Goal: Information Seeking & Learning: Find specific fact

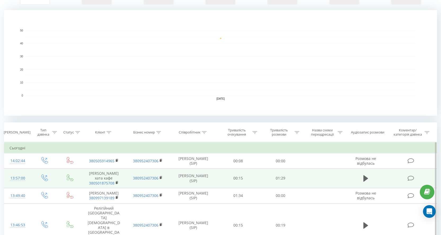
scroll to position [106, 0]
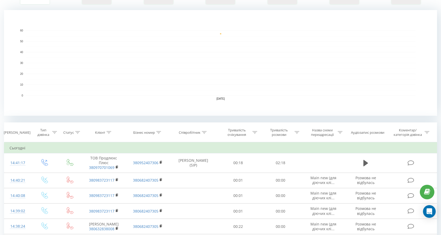
scroll to position [212, 0]
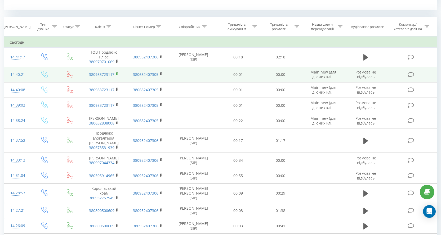
click at [118, 75] on icon at bounding box center [117, 74] width 2 height 2
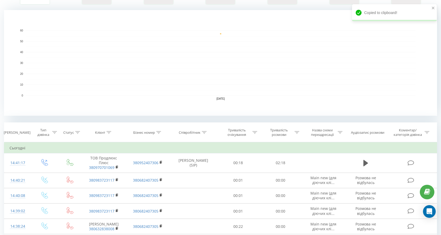
scroll to position [0, 0]
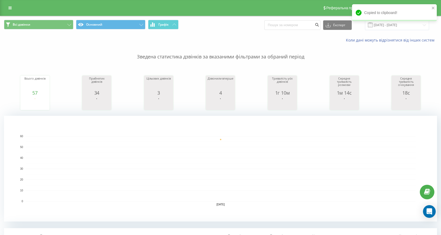
click at [385, 134] on rect "A chart." at bounding box center [220, 169] width 433 height 106
click at [432, 5] on div "Copied to clipboard!" at bounding box center [394, 12] width 85 height 17
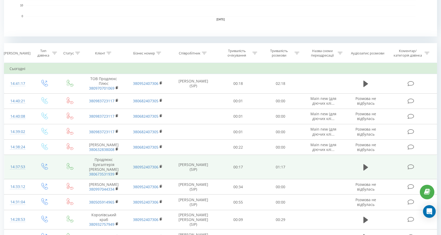
scroll to position [212, 0]
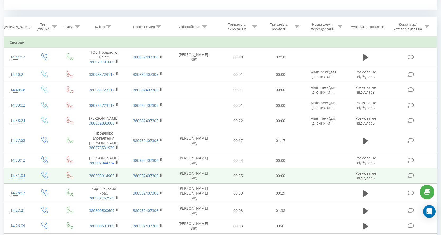
click at [105, 175] on td "380505914965" at bounding box center [104, 175] width 44 height 15
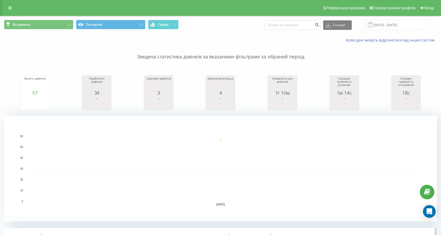
scroll to position [106, 0]
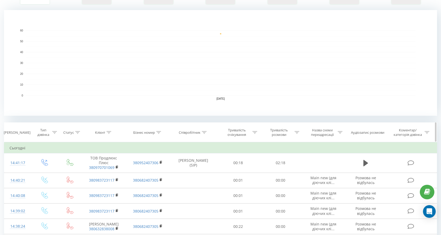
click at [202, 133] on icon at bounding box center [204, 132] width 5 height 3
click at [198, 166] on input "text" at bounding box center [193, 170] width 47 height 9
type input "николайчук"
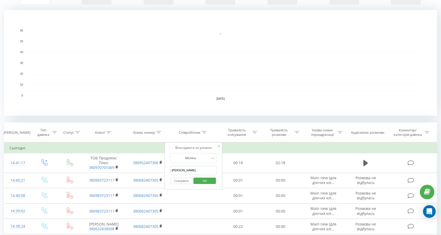
click at [203, 180] on span "OK" at bounding box center [204, 181] width 15 height 8
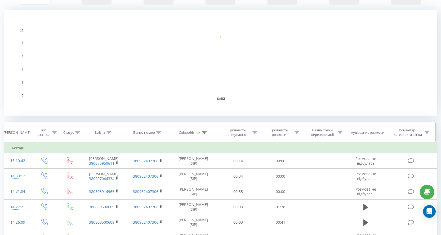
scroll to position [191, 0]
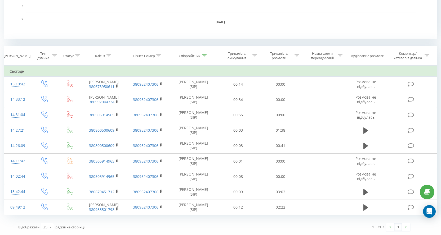
click at [108, 234] on div "Відображати 25 10 25 50 100 рядків на сторінці" at bounding box center [115, 227] width 200 height 15
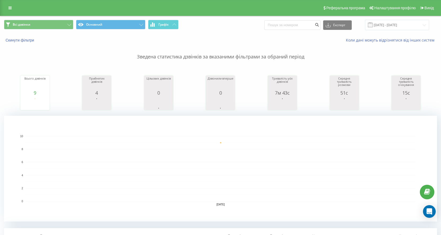
scroll to position [132, 0]
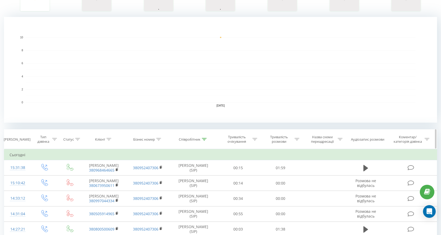
click at [204, 138] on icon at bounding box center [204, 139] width 5 height 3
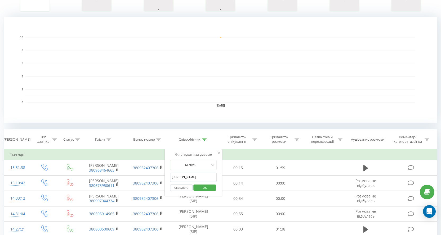
click at [212, 177] on input "[PERSON_NAME]" at bounding box center [193, 177] width 47 height 9
click at [203, 188] on span "OK" at bounding box center [204, 188] width 15 height 8
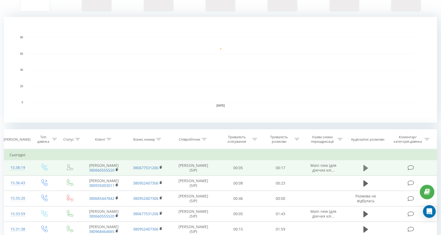
click at [365, 170] on icon at bounding box center [365, 168] width 5 height 6
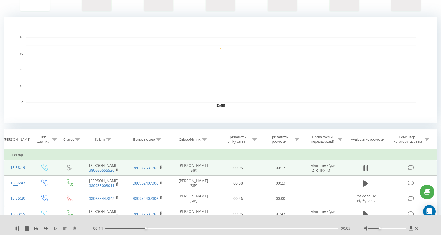
click at [381, 229] on div at bounding box center [387, 229] width 38 height 2
click at [416, 230] on icon at bounding box center [416, 229] width 3 height 4
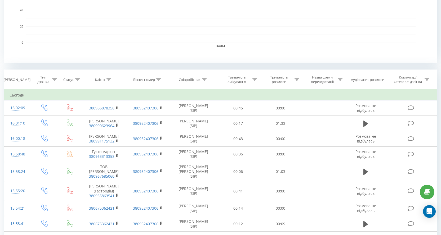
scroll to position [79, 0]
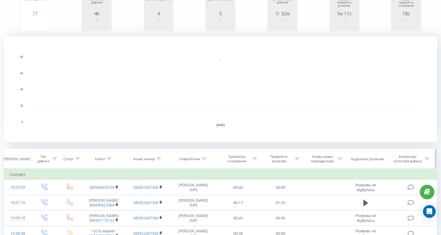
click at [206, 161] on div at bounding box center [204, 159] width 5 height 5
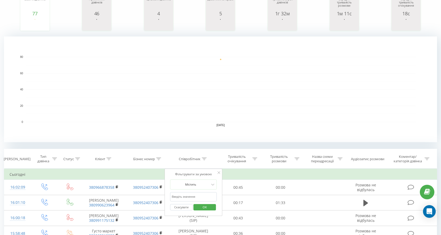
click at [200, 196] on input "text" at bounding box center [193, 196] width 47 height 9
type input "[PERSON_NAME]"
click at [208, 208] on span "OK" at bounding box center [204, 207] width 15 height 8
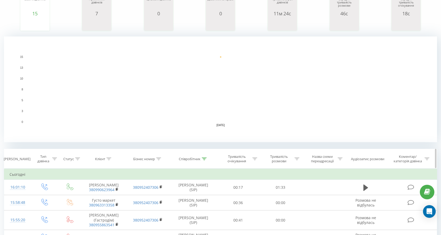
scroll to position [26, 0]
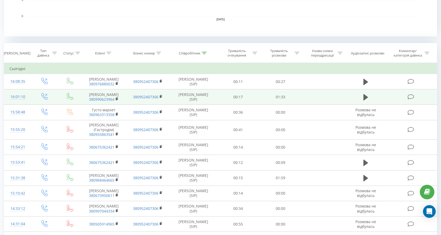
scroll to position [106, 0]
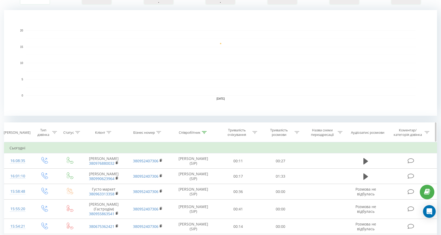
click at [204, 132] on icon at bounding box center [204, 132] width 5 height 3
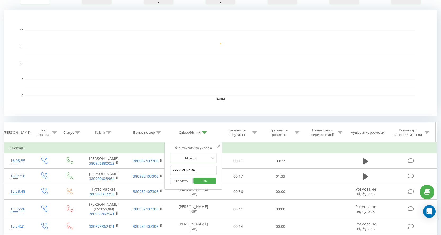
click at [204, 132] on icon at bounding box center [204, 132] width 5 height 3
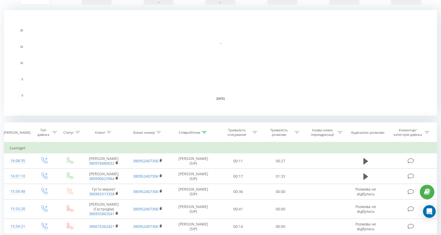
scroll to position [0, 0]
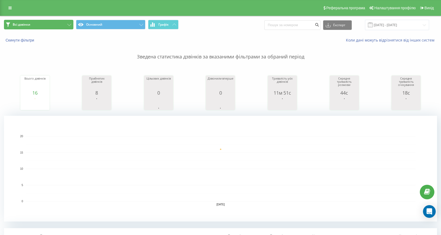
click at [43, 28] on button "Всі дзвінки" at bounding box center [38, 25] width 69 height 10
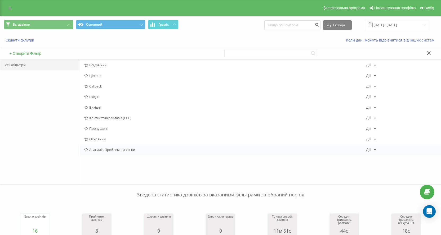
click at [114, 152] on div "AI-аналіз. Проблемні дзвінки Дії Редагувати Копіювати Видалити За замовчуванням…" at bounding box center [260, 150] width 361 height 11
click at [105, 148] on span "AI-аналіз. Проблемні дзвінки" at bounding box center [225, 150] width 282 height 4
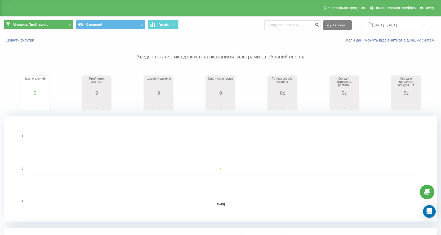
click at [34, 28] on button "AI-аналіз. Проблемні..." at bounding box center [38, 25] width 69 height 10
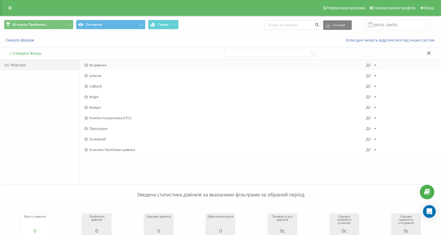
click at [102, 69] on div "Всі дзвінки Дії Редагувати Копіювати Видалити За замовчуванням Поділитися" at bounding box center [260, 65] width 361 height 11
click at [61, 119] on div "Усі Фільтри" at bounding box center [39, 122] width 79 height 125
drag, startPoint x: 9, startPoint y: 9, endPoint x: 10, endPoint y: 20, distance: 11.1
click at [9, 9] on icon at bounding box center [9, 8] width 3 height 4
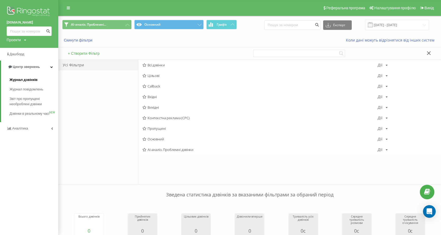
click at [28, 79] on span "Журнал дзвінків" at bounding box center [24, 79] width 28 height 5
click at [32, 114] on span "Дзвінки в реальному часі" at bounding box center [30, 116] width 40 height 11
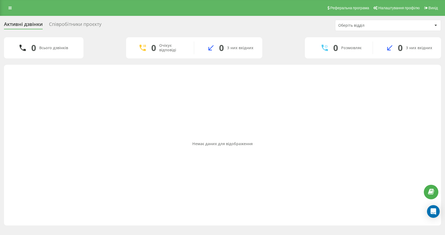
click at [166, 133] on div "Немає даних для відображення" at bounding box center [222, 144] width 428 height 153
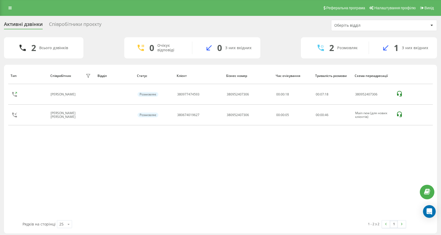
click at [33, 24] on div "Активні дзвінки" at bounding box center [23, 25] width 39 height 8
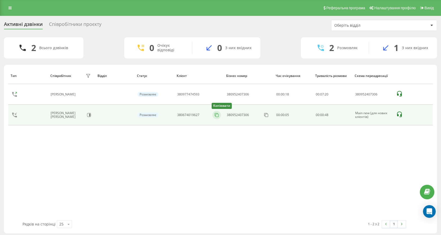
click at [218, 115] on icon at bounding box center [216, 115] width 5 height 5
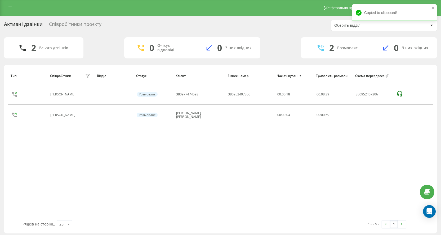
scroll to position [2, 0]
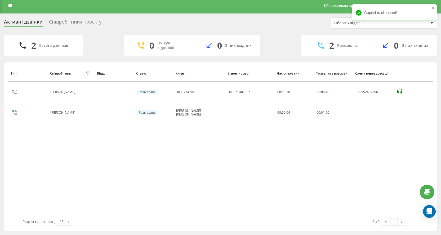
click at [187, 172] on div "Тип Співробітник фільтру Відділ Статус Клієнт Бізнес номер Час очікування Трива…" at bounding box center [220, 141] width 424 height 153
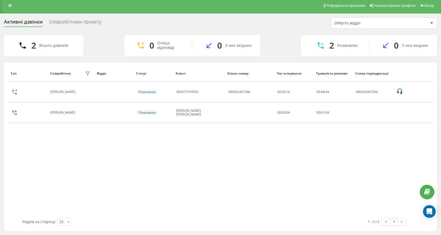
scroll to position [0, 0]
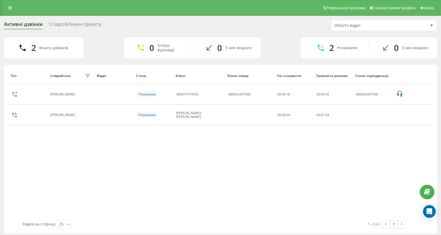
click at [14, 25] on div "Активні дзвінки" at bounding box center [23, 25] width 39 height 8
click at [14, 11] on link at bounding box center [10, 7] width 10 height 7
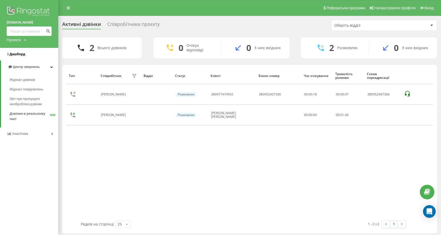
click at [25, 56] on link "Дашборд" at bounding box center [29, 54] width 58 height 13
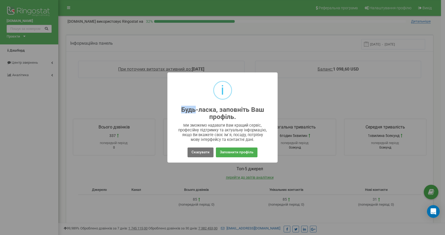
drag, startPoint x: 195, startPoint y: 87, endPoint x: 195, endPoint y: 102, distance: 15.9
click at [195, 102] on div "i Будь-ласка, заповніть Ваш профіль. ×" at bounding box center [223, 100] width 102 height 46
click at [30, 45] on div "i Будь-ласка, заповніть Ваш профіль. × Ми зможемо надавати Вам кращий сервіс, п…" at bounding box center [222, 117] width 445 height 235
click at [203, 154] on button "Скасувати" at bounding box center [200, 153] width 26 height 10
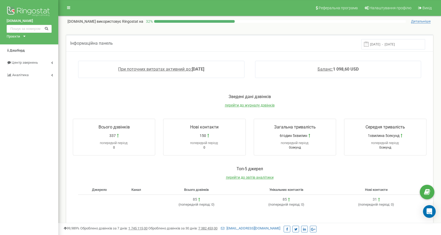
click at [25, 38] on div "[DOMAIN_NAME] Проєкти [DOMAIN_NAME]" at bounding box center [29, 22] width 58 height 44
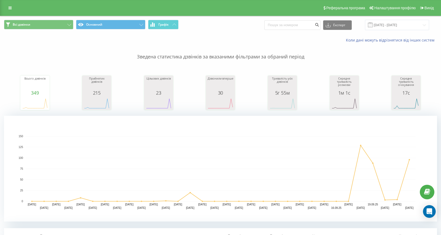
scroll to position [79, 0]
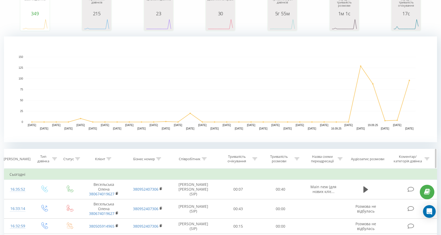
click at [201, 162] on th "Співробітник" at bounding box center [193, 159] width 47 height 20
click at [204, 160] on icon at bounding box center [204, 159] width 5 height 3
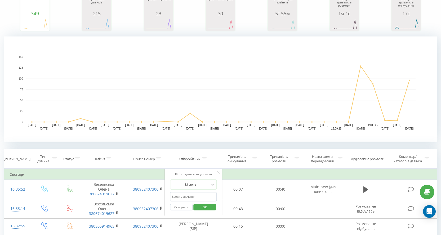
click at [202, 193] on input "text" at bounding box center [193, 196] width 47 height 9
type input "[PERSON_NAME]"
click at [202, 205] on span "OK" at bounding box center [204, 207] width 15 height 8
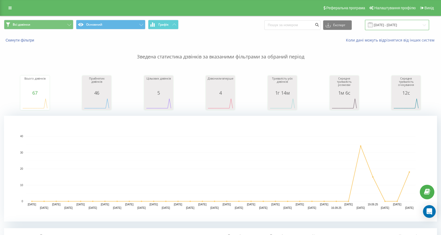
click at [393, 25] on input "22.08.2025 - 22.09.2025" at bounding box center [397, 25] width 64 height 10
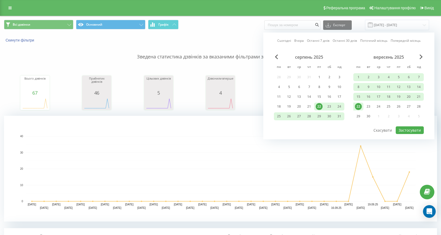
click at [358, 108] on div "22" at bounding box center [358, 106] width 7 height 7
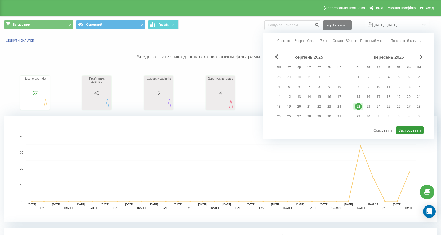
click at [415, 131] on button "Застосувати" at bounding box center [410, 131] width 28 height 8
type input "[DATE] - [DATE]"
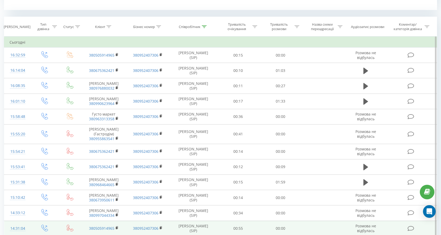
scroll to position [238, 0]
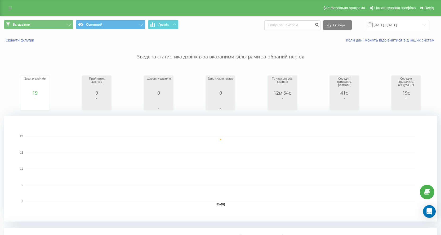
scroll to position [106, 0]
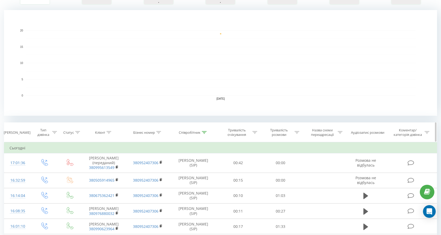
click at [202, 133] on icon at bounding box center [204, 132] width 5 height 3
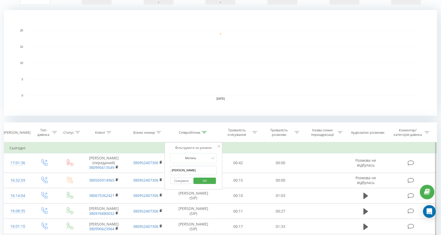
click at [196, 171] on input "[PERSON_NAME]" at bounding box center [193, 170] width 47 height 9
click at [200, 182] on span "OK" at bounding box center [204, 181] width 15 height 8
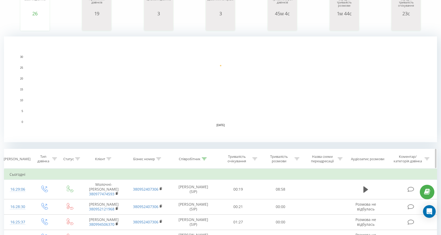
scroll to position [106, 0]
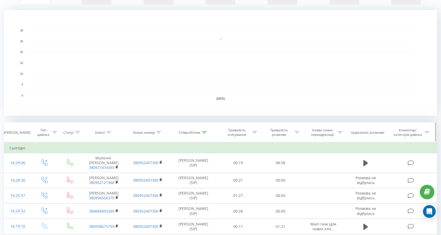
click at [204, 132] on icon at bounding box center [204, 132] width 5 height 3
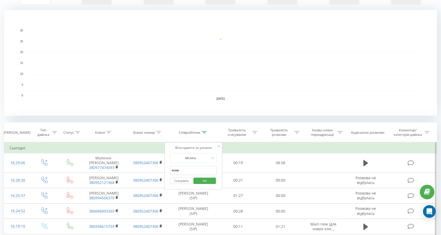
click at [196, 169] on input "козак" at bounding box center [193, 170] width 47 height 9
click at [209, 180] on span "OK" at bounding box center [204, 181] width 15 height 8
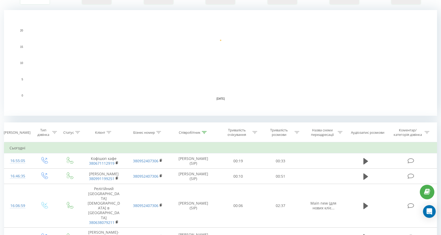
scroll to position [53, 0]
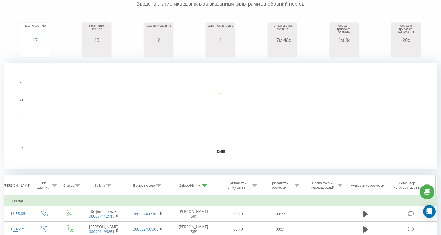
click at [198, 183] on th "Співробітник" at bounding box center [193, 186] width 47 height 20
click at [199, 187] on div "Співробітник" at bounding box center [190, 185] width 22 height 5
click at [205, 186] on icon at bounding box center [204, 185] width 5 height 3
click at [205, 187] on div at bounding box center [204, 185] width 5 height 5
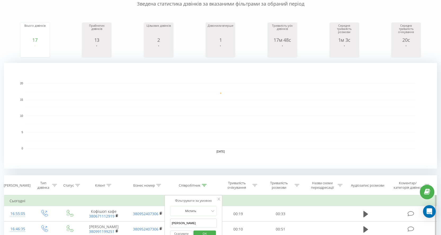
click at [201, 221] on input "Мислюк" at bounding box center [193, 223] width 47 height 9
type input "[PERSON_NAME]"
click at [205, 233] on span "OK" at bounding box center [204, 234] width 15 height 8
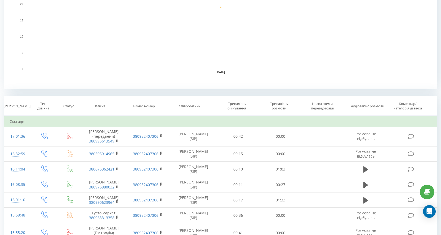
scroll to position [106, 0]
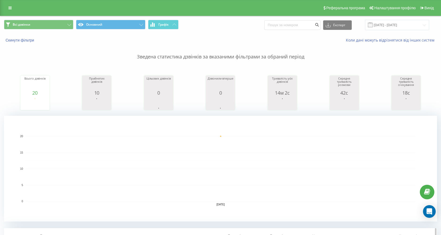
click at [271, 234] on div "Тривалість розмови" at bounding box center [279, 238] width 28 height 9
